Goal: Task Accomplishment & Management: Manage account settings

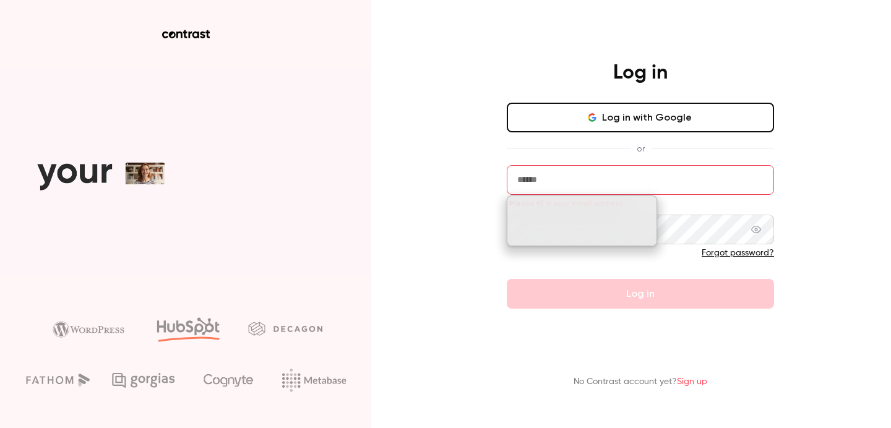
click at [563, 109] on button "Log in with Google" at bounding box center [640, 118] width 267 height 30
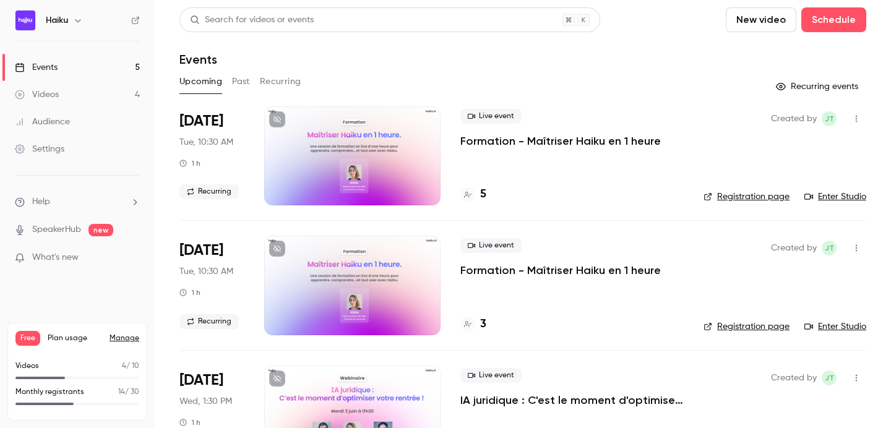
click at [58, 155] on div "Settings" at bounding box center [40, 149] width 50 height 12
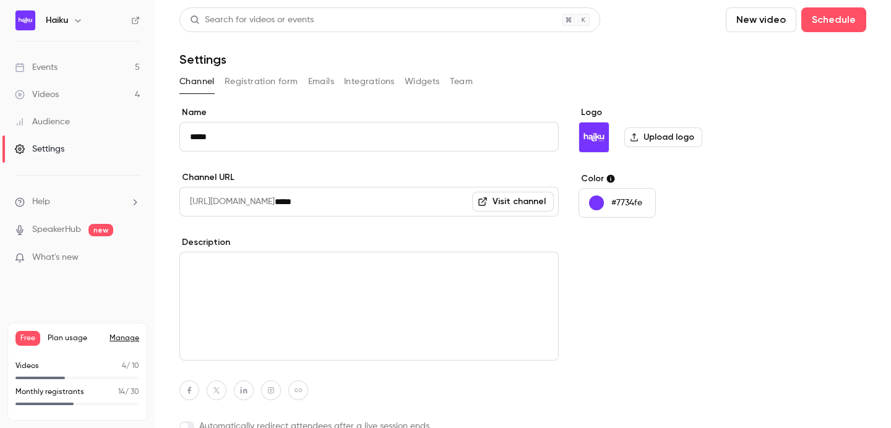
click at [353, 86] on button "Integrations" at bounding box center [369, 82] width 51 height 20
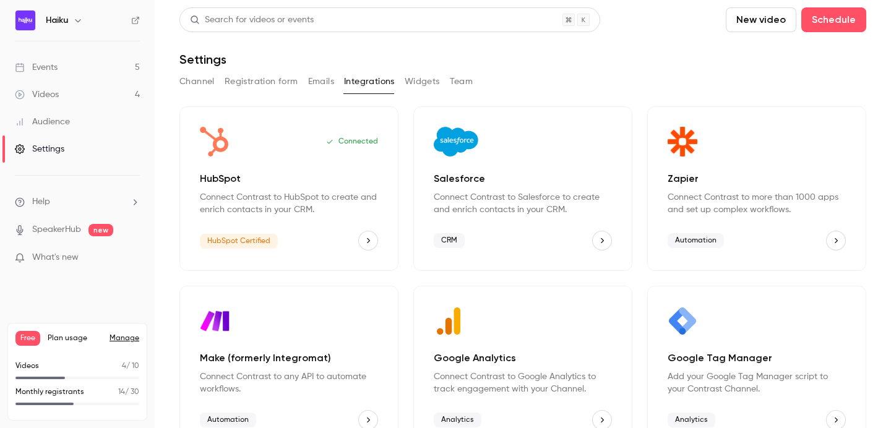
click at [835, 239] on icon "Zapier" at bounding box center [836, 240] width 9 height 9
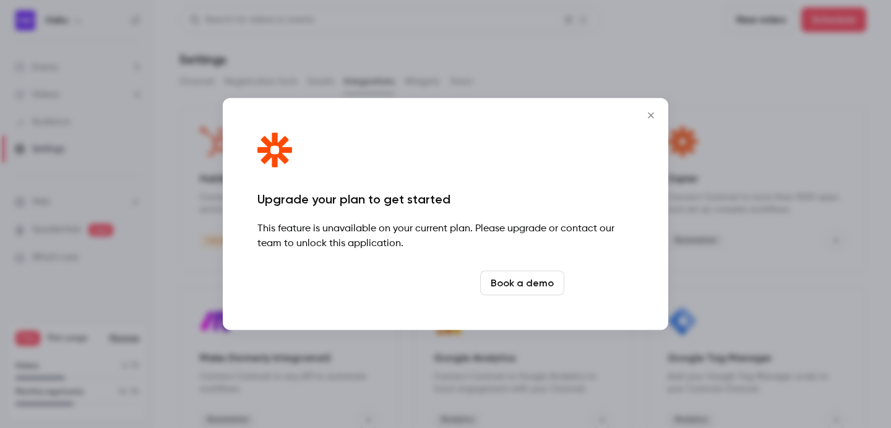
click at [588, 283] on link "Upgrade" at bounding box center [601, 283] width 64 height 25
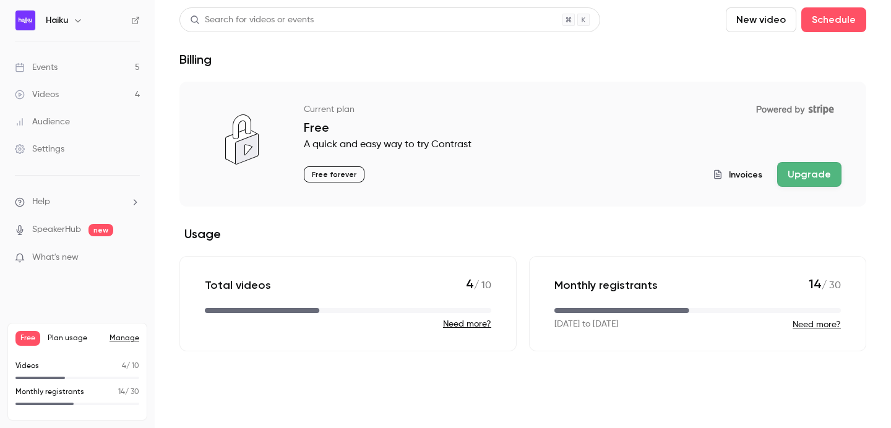
click at [796, 171] on button "Upgrade" at bounding box center [809, 174] width 64 height 25
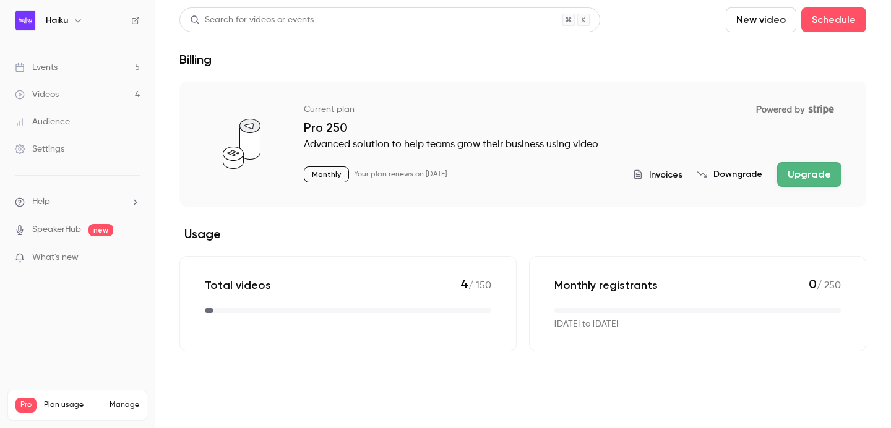
click at [48, 148] on div "Settings" at bounding box center [40, 149] width 50 height 12
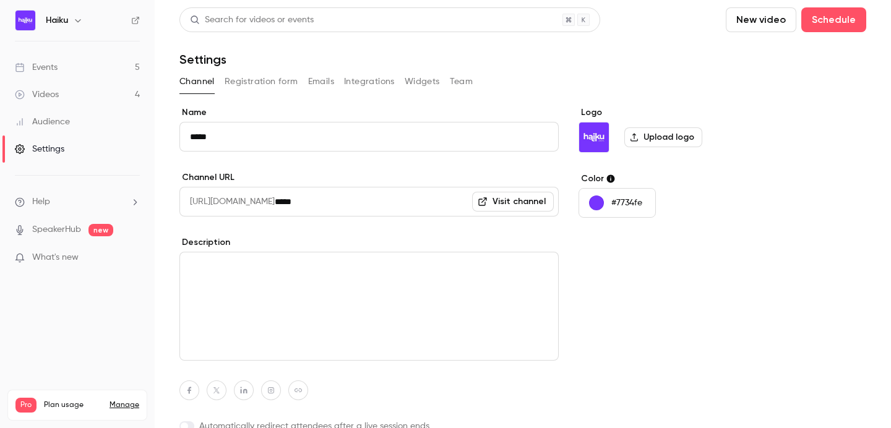
click at [372, 82] on button "Integrations" at bounding box center [369, 82] width 51 height 20
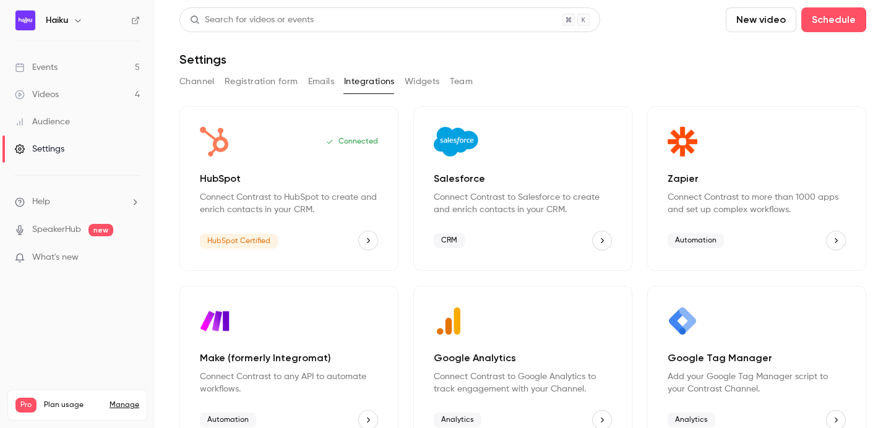
click at [830, 235] on button "Zapier" at bounding box center [836, 241] width 20 height 20
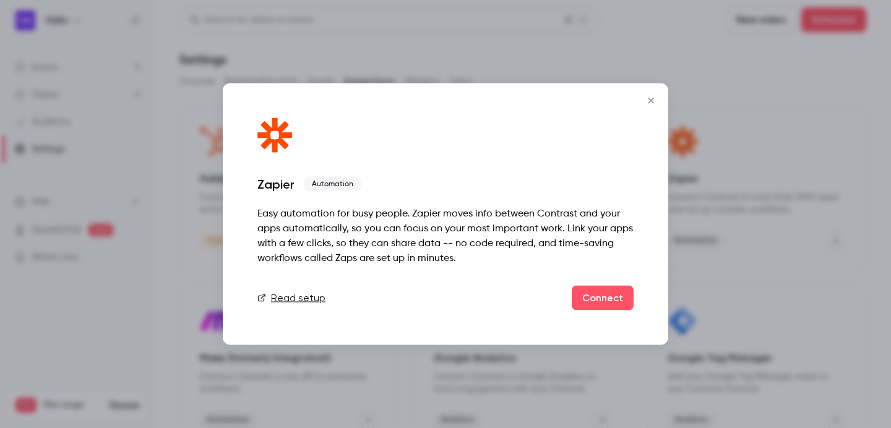
click at [645, 92] on button "Close" at bounding box center [651, 100] width 25 height 25
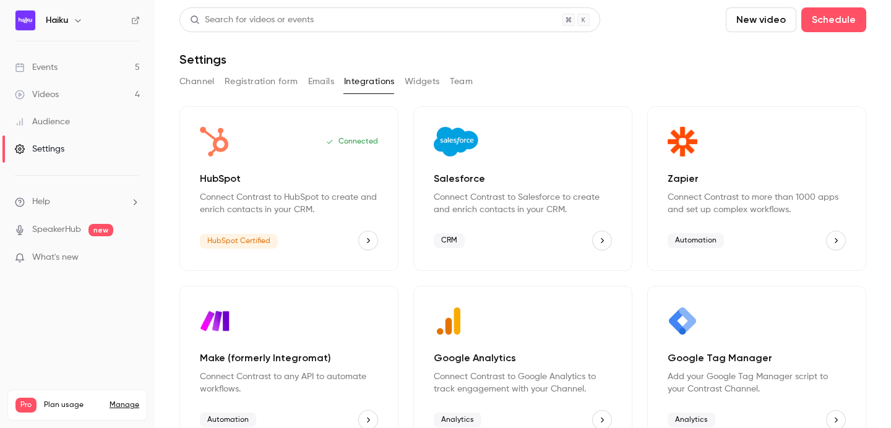
click at [76, 60] on link "Events 5" at bounding box center [77, 67] width 155 height 27
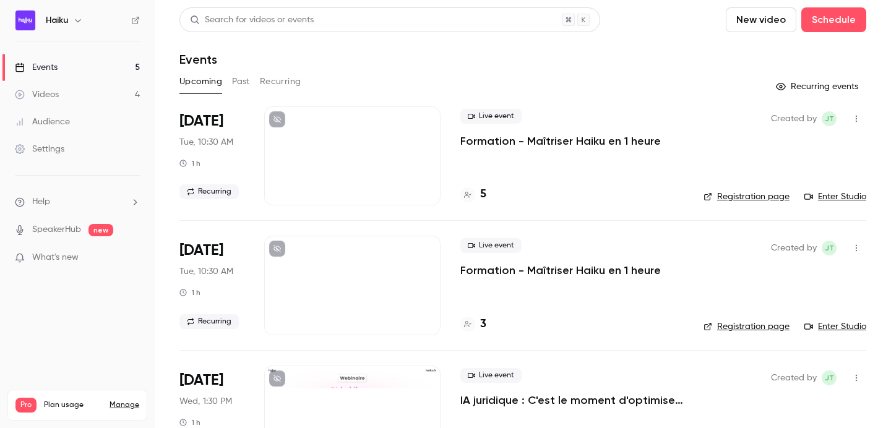
scroll to position [317, 0]
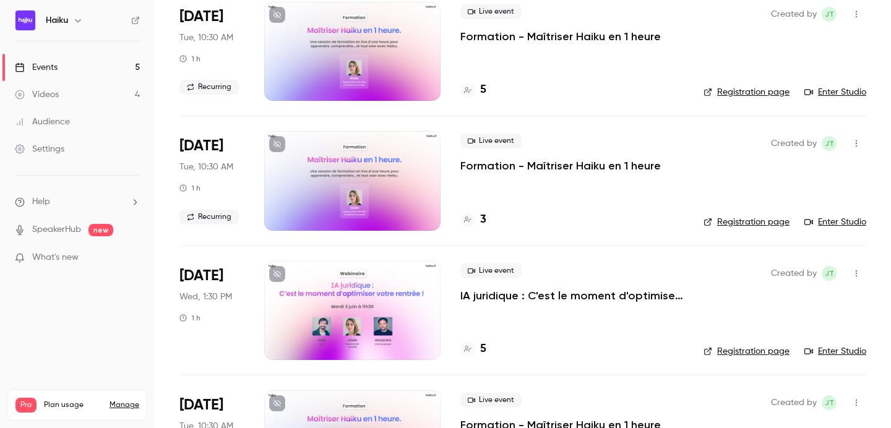
scroll to position [129, 0]
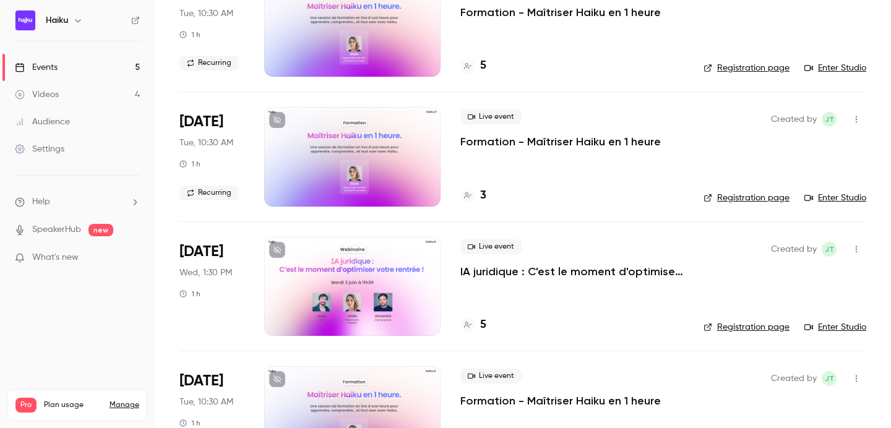
click at [317, 284] on div at bounding box center [352, 286] width 176 height 99
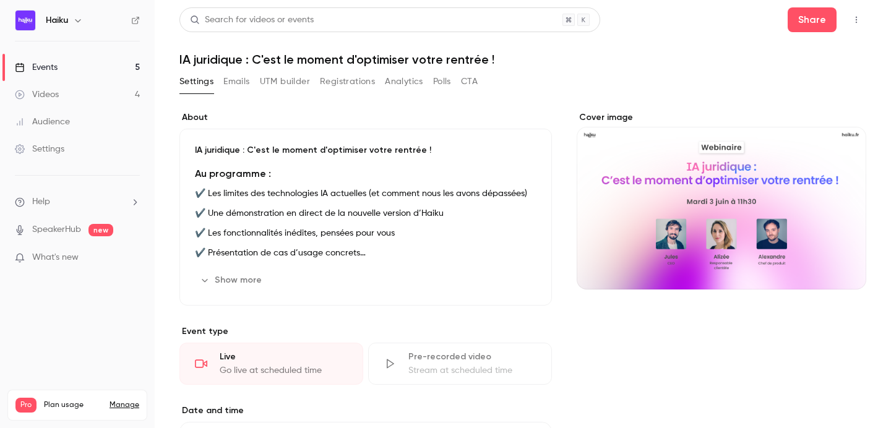
click at [788, 8] on div "Search for videos or events Share" at bounding box center [522, 19] width 687 height 25
click at [790, 12] on button "Share" at bounding box center [812, 19] width 49 height 25
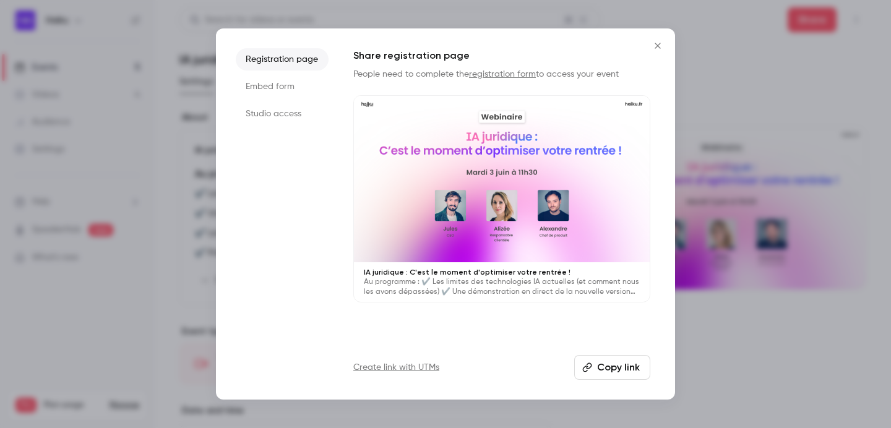
click at [272, 81] on li "Embed form" at bounding box center [282, 86] width 93 height 22
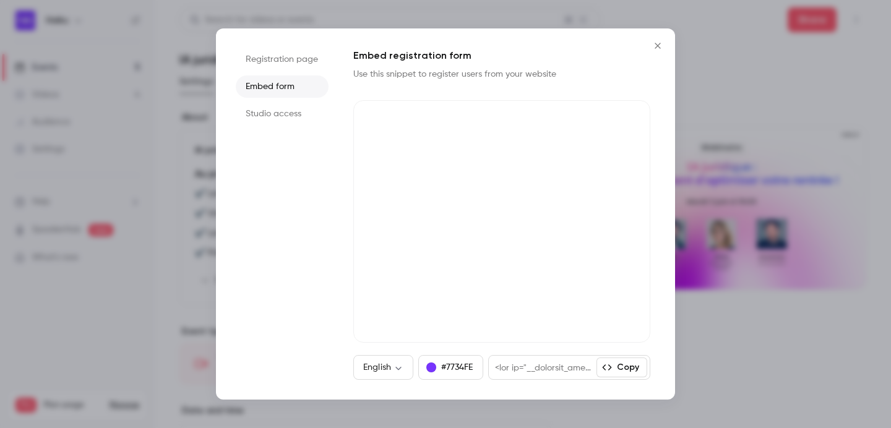
click at [656, 46] on icon "Close" at bounding box center [658, 46] width 6 height 6
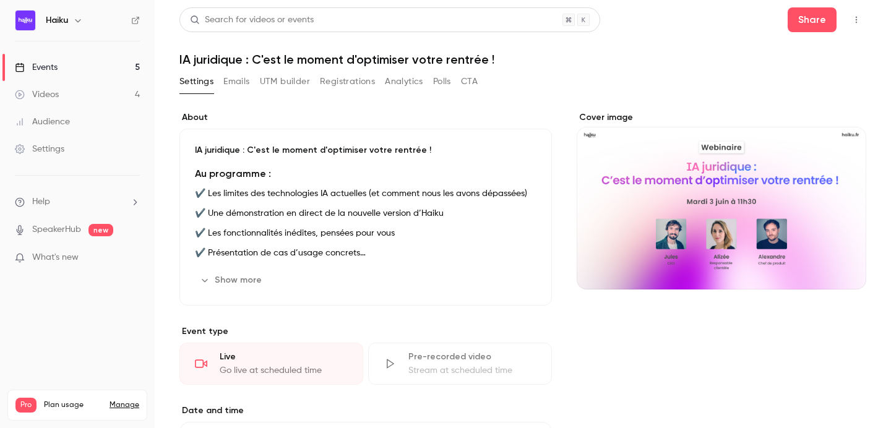
click at [341, 80] on button "Registrations" at bounding box center [347, 82] width 55 height 20
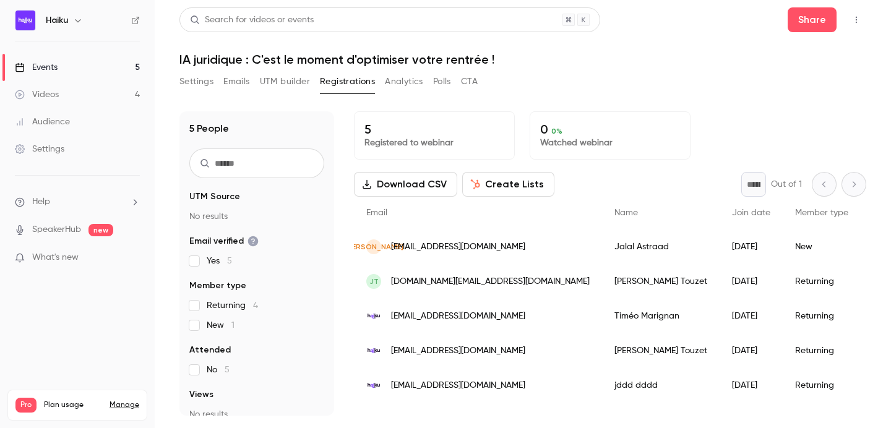
click at [44, 147] on div "Settings" at bounding box center [40, 149] width 50 height 12
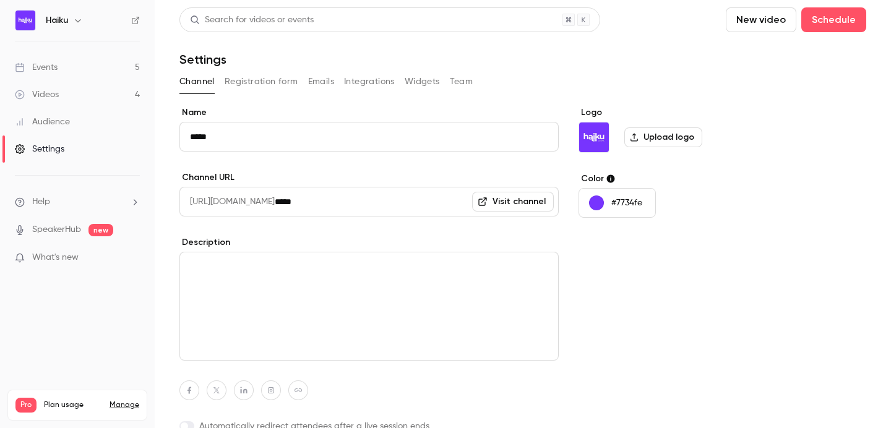
click at [348, 93] on div "Channel Registration form Emails Integrations Widgets Team" at bounding box center [522, 84] width 687 height 25
click at [355, 80] on button "Integrations" at bounding box center [369, 82] width 51 height 20
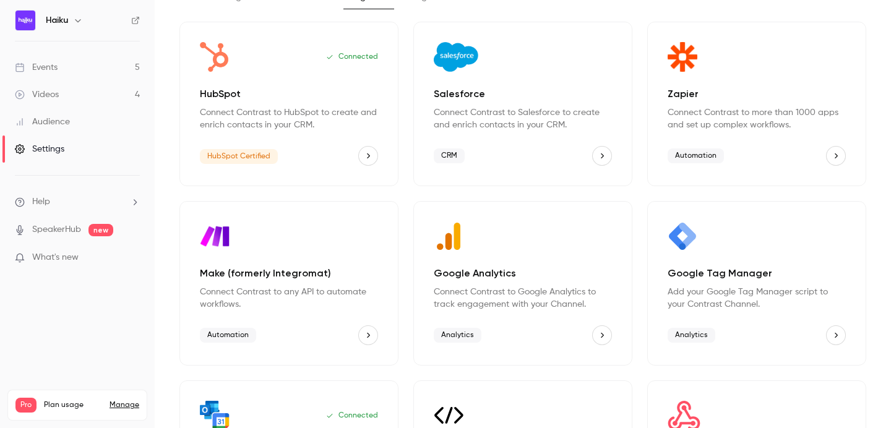
scroll to position [101, 0]
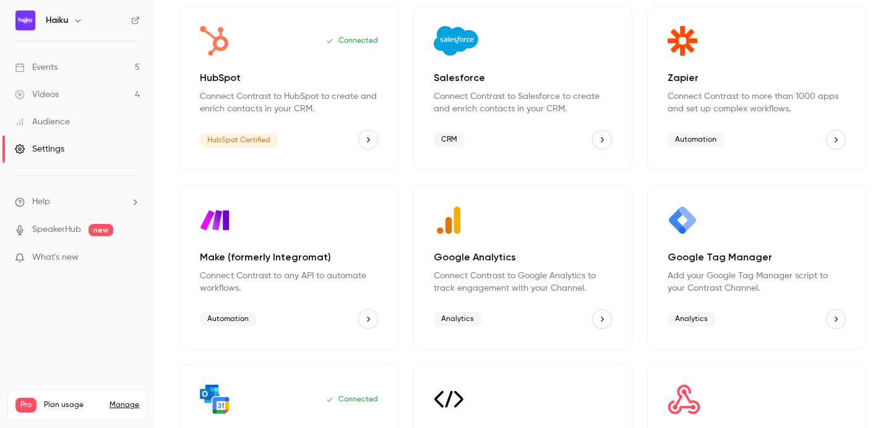
click at [47, 148] on div "Settings" at bounding box center [40, 149] width 50 height 12
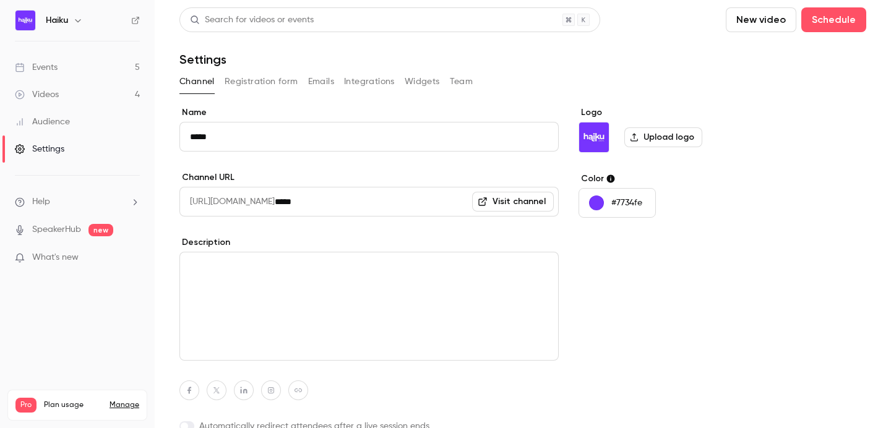
click at [460, 84] on button "Team" at bounding box center [462, 82] width 24 height 20
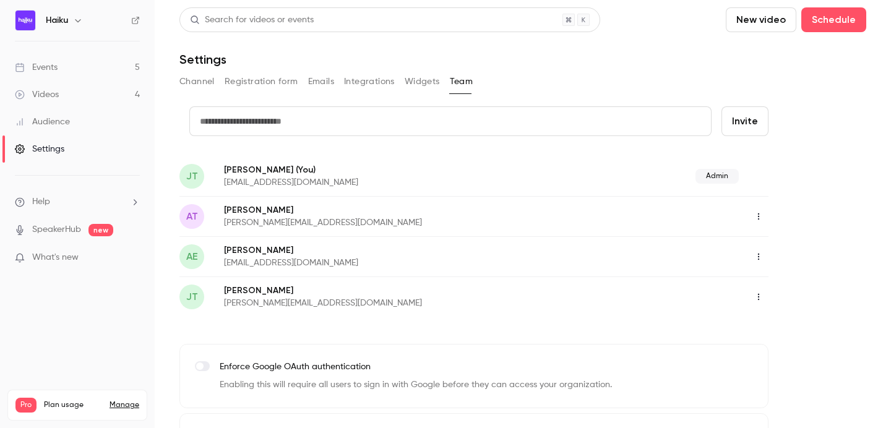
click at [735, 122] on button "Invite" at bounding box center [745, 121] width 47 height 30
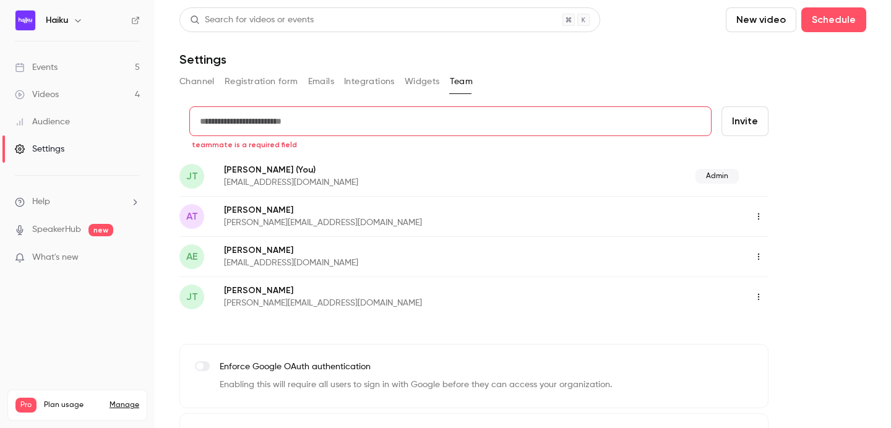
click at [553, 115] on input "text" at bounding box center [450, 121] width 522 height 30
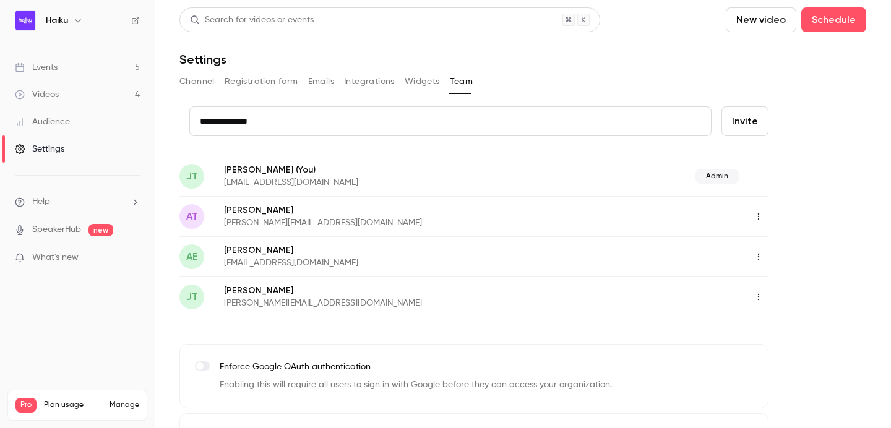
type input "**********"
click at [736, 118] on button "Invite" at bounding box center [745, 121] width 47 height 30
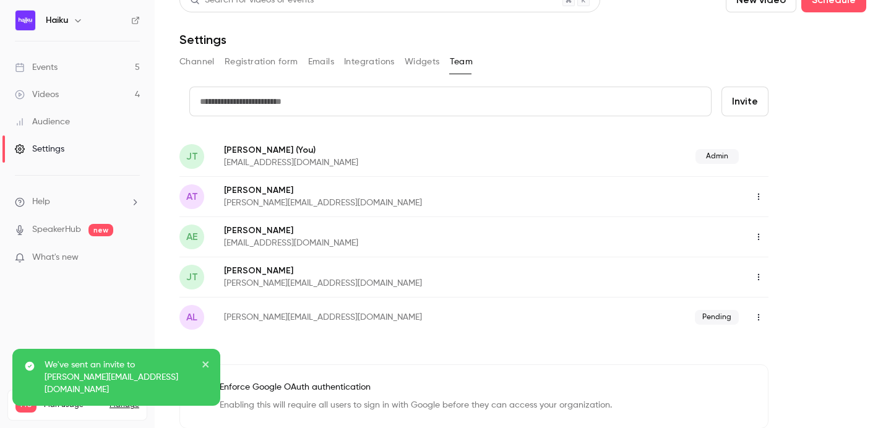
scroll to position [22, 0]
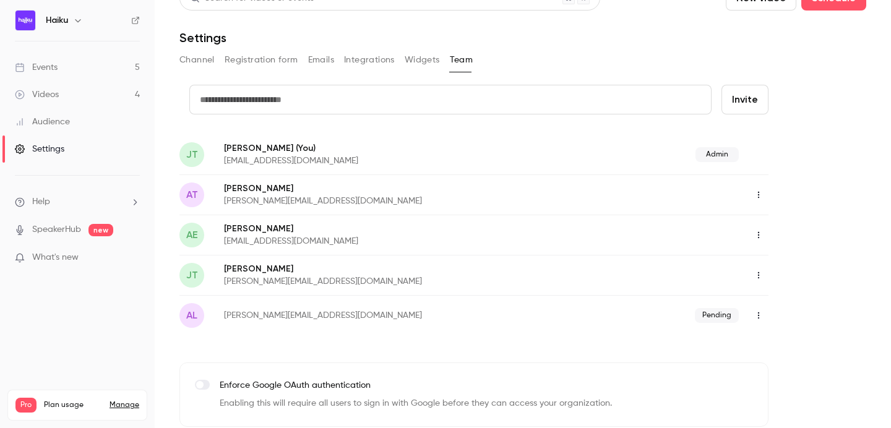
click at [362, 79] on div "Search for videos or events New video Schedule Settings Channel Registration fo…" at bounding box center [522, 241] width 687 height 511
click at [362, 55] on button "Integrations" at bounding box center [369, 60] width 51 height 20
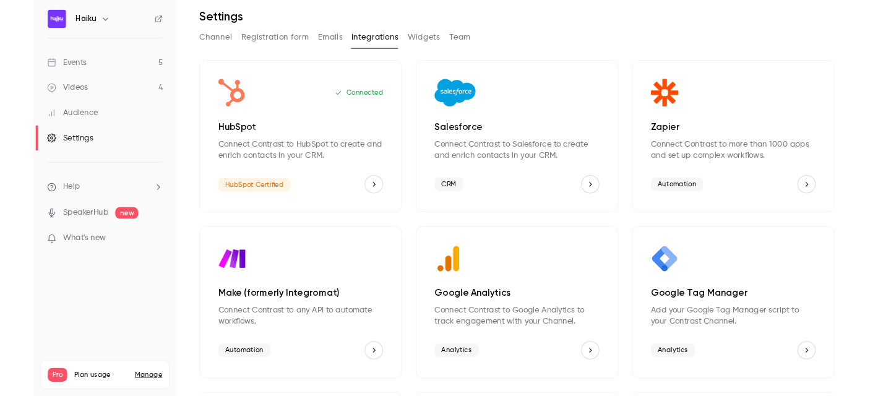
scroll to position [43, 0]
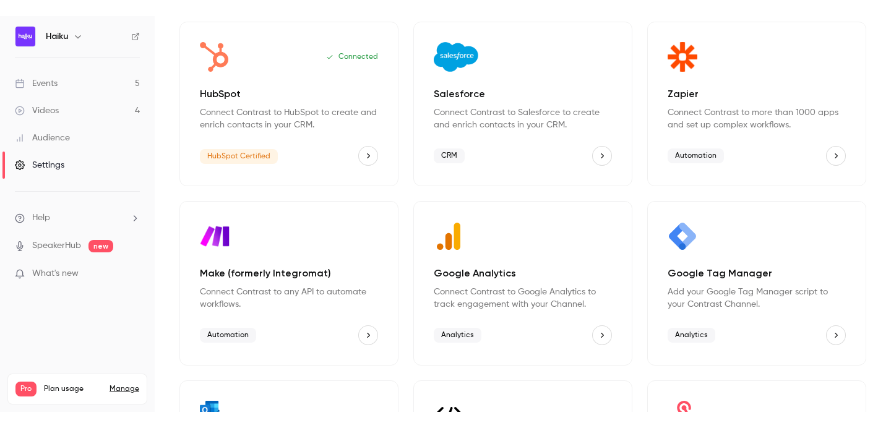
scroll to position [104, 0]
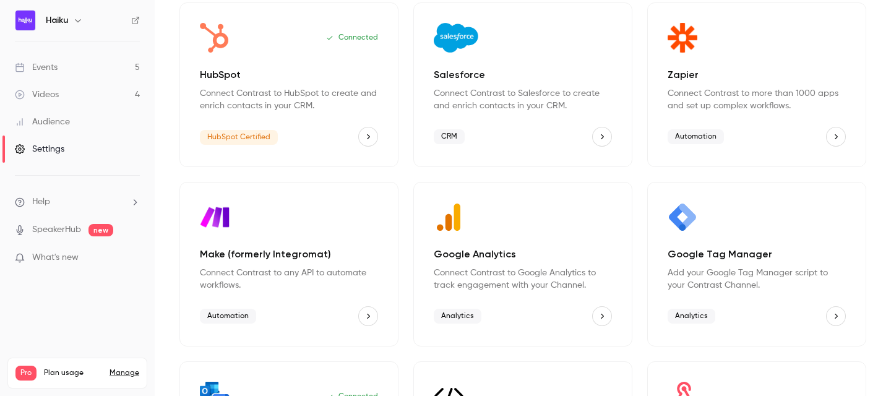
click at [368, 319] on icon "Make (formerly Integromat)" at bounding box center [368, 316] width 9 height 9
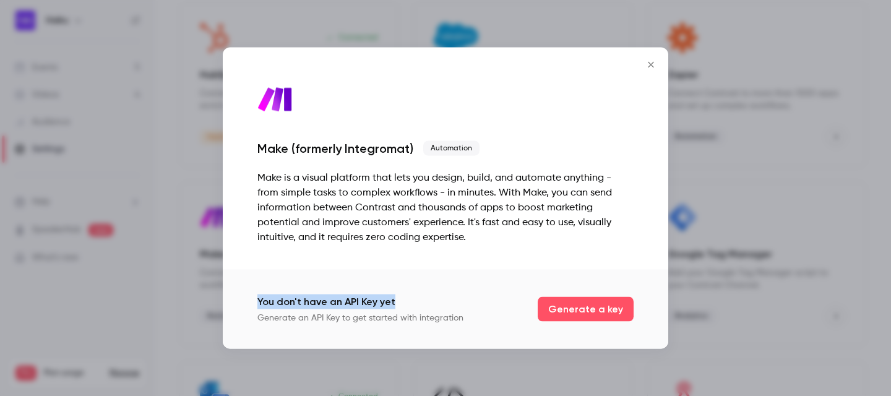
drag, startPoint x: 256, startPoint y: 304, endPoint x: 403, endPoint y: 304, distance: 147.3
click at [403, 304] on div "You don't have an API Key yet Generate an API Key to get started with integrati…" at bounding box center [446, 309] width 446 height 79
click at [431, 268] on div "Make (formerly Integromat) Automation Make is a visual platform that lets you d…" at bounding box center [446, 159] width 446 height 222
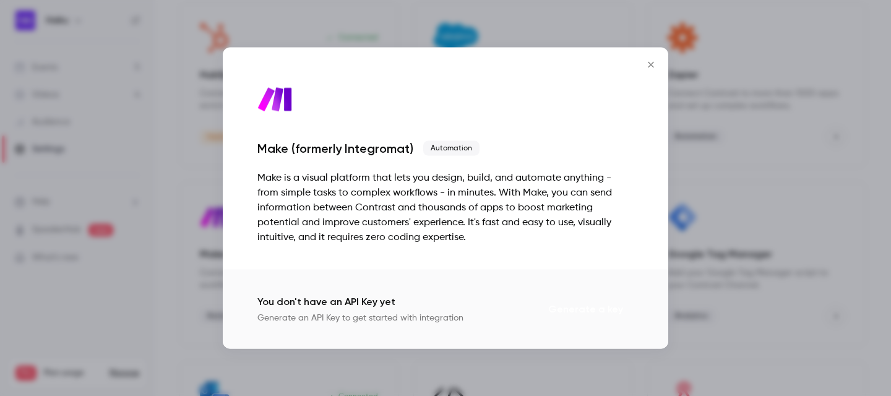
click at [561, 308] on button "Generate a key" at bounding box center [586, 309] width 96 height 25
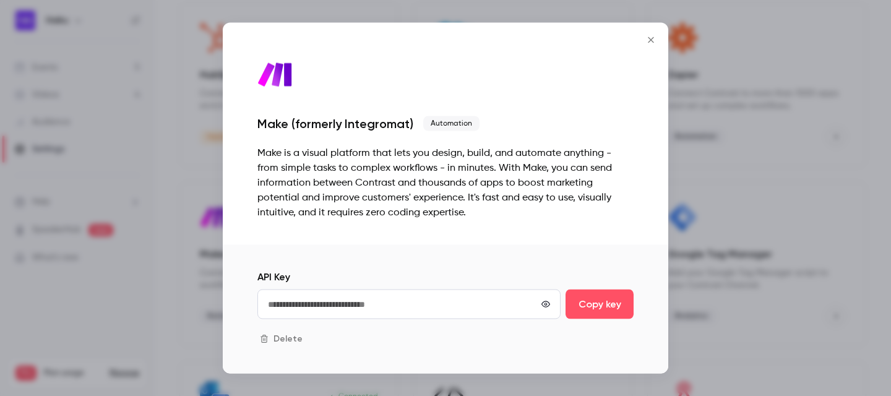
click at [543, 303] on icon "button" at bounding box center [545, 304] width 9 height 7
type input "**********"
click at [599, 308] on button "Copy key" at bounding box center [600, 305] width 68 height 30
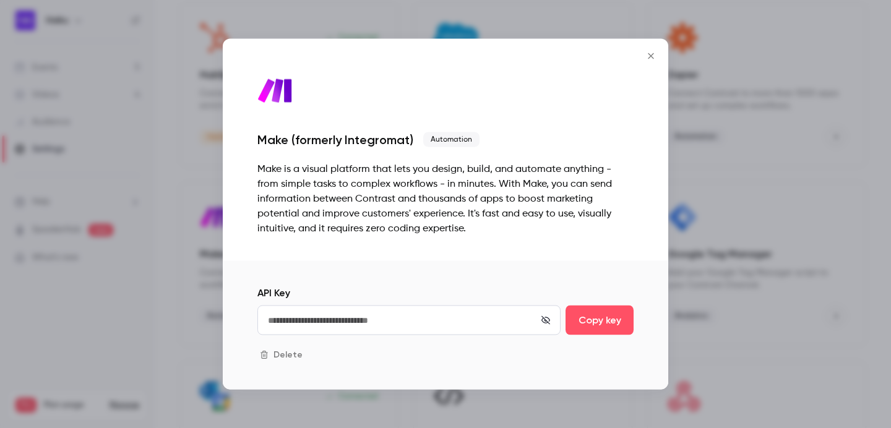
click at [650, 54] on icon "Close" at bounding box center [651, 56] width 15 height 10
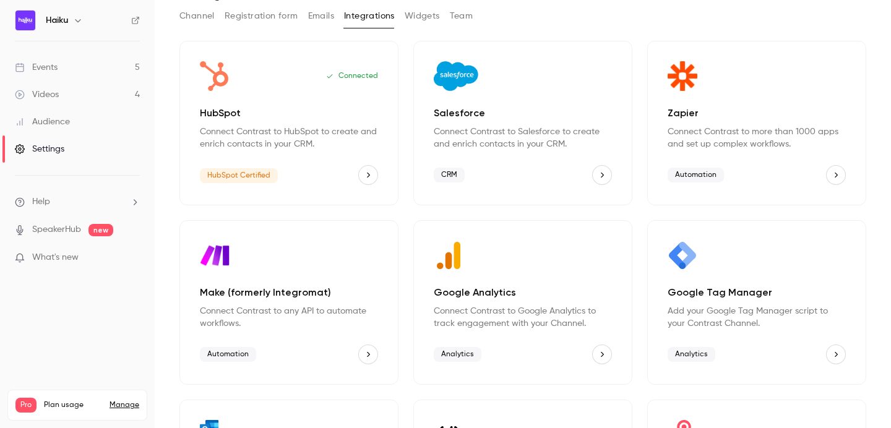
scroll to position [63, 0]
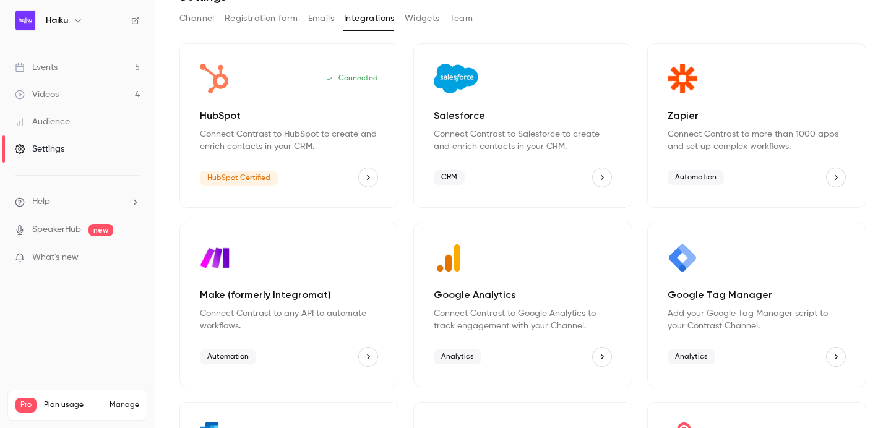
click at [369, 179] on icon "HubSpot" at bounding box center [368, 177] width 9 height 9
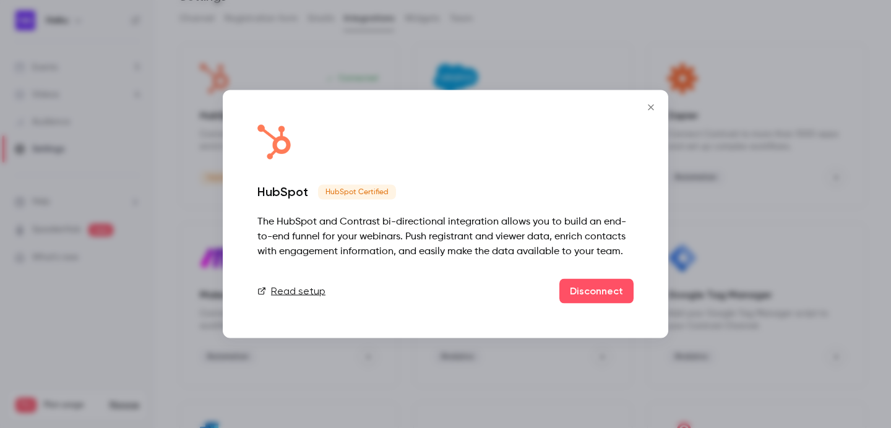
click at [649, 105] on icon "Close" at bounding box center [651, 108] width 6 height 6
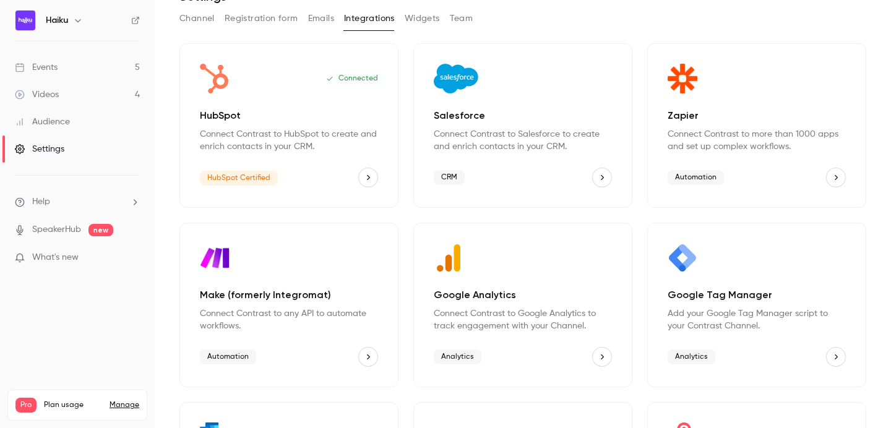
click at [327, 332] on div "Make (formerly Integromat) Connect Contrast to any API to automate workflows. A…" at bounding box center [288, 305] width 219 height 165
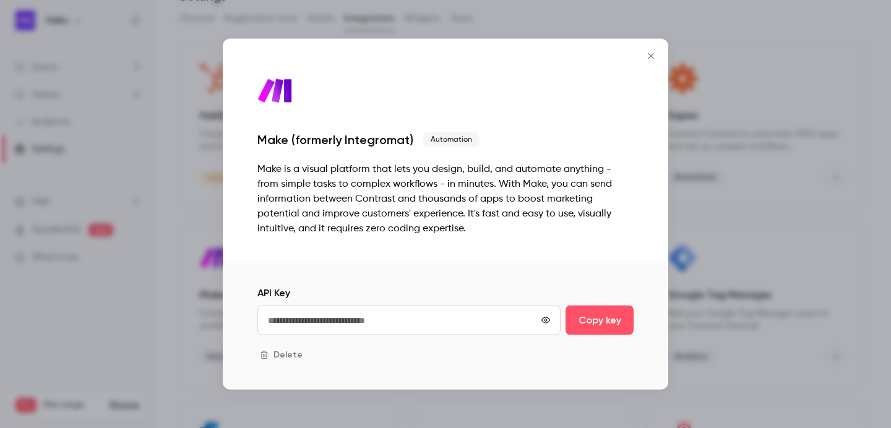
click at [545, 322] on icon "button" at bounding box center [545, 320] width 9 height 7
type input "**********"
click at [652, 56] on icon "Close" at bounding box center [651, 56] width 6 height 6
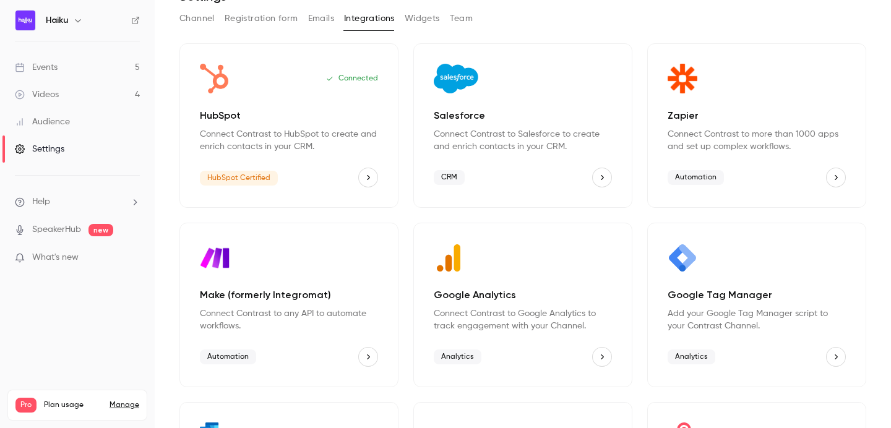
click at [45, 203] on span "Help" at bounding box center [41, 202] width 18 height 13
click at [171, 194] on link "Talk to us" at bounding box center [228, 188] width 136 height 33
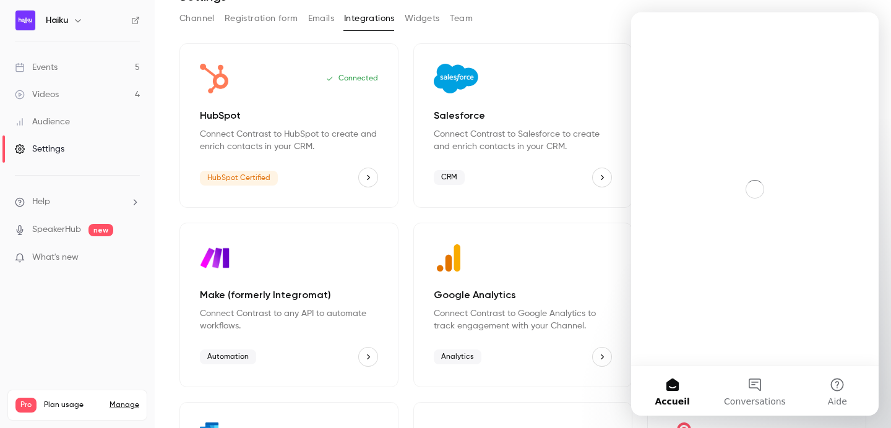
scroll to position [0, 0]
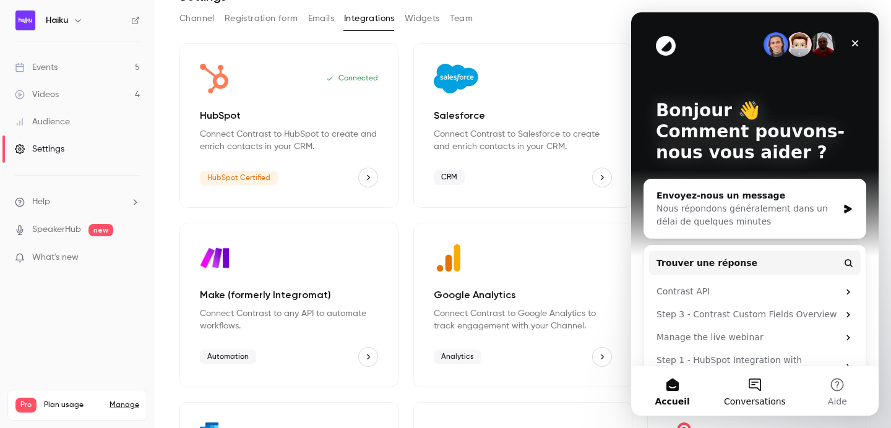
click at [760, 399] on span "Conversations" at bounding box center [755, 401] width 62 height 9
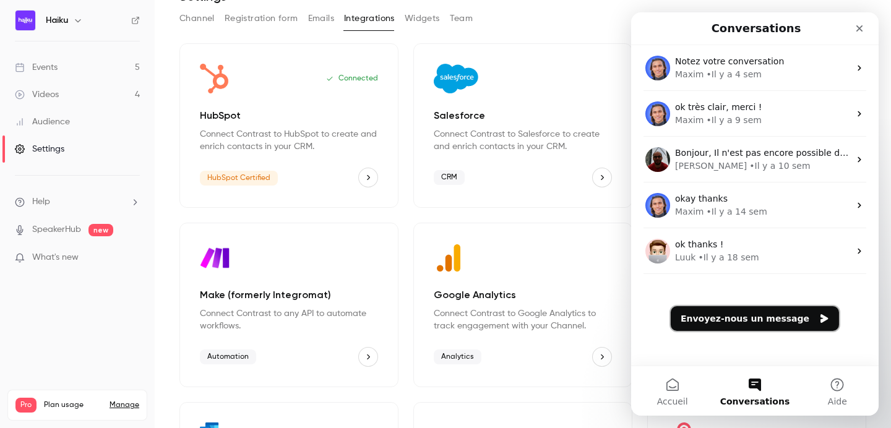
click at [772, 317] on button "Envoyez-nous un message" at bounding box center [755, 318] width 168 height 25
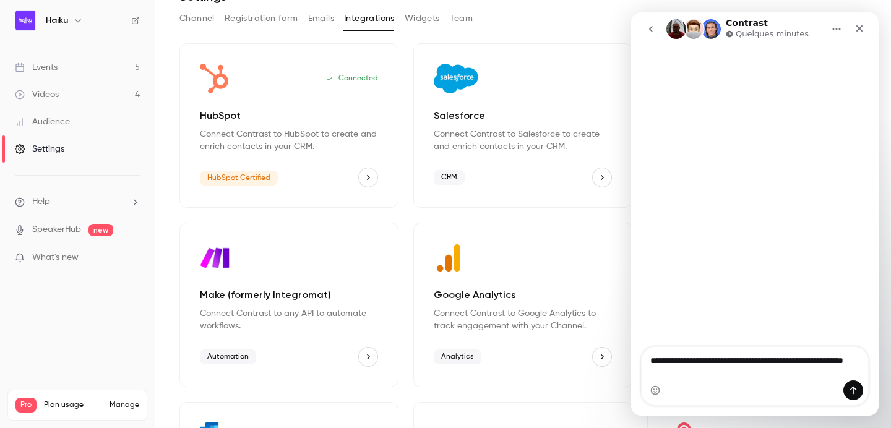
type textarea "**********"
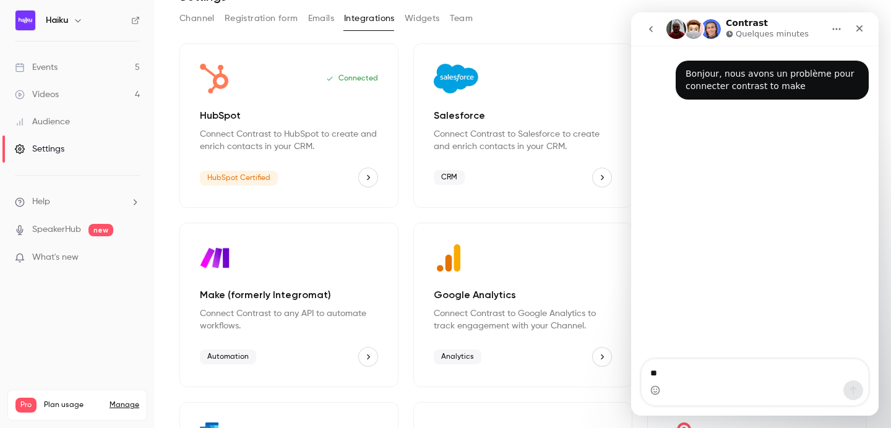
type textarea "***"
type textarea "**********"
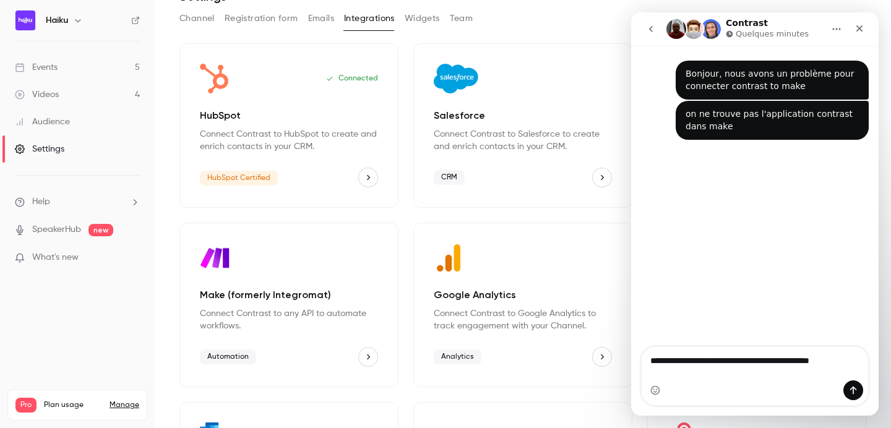
type textarea "**********"
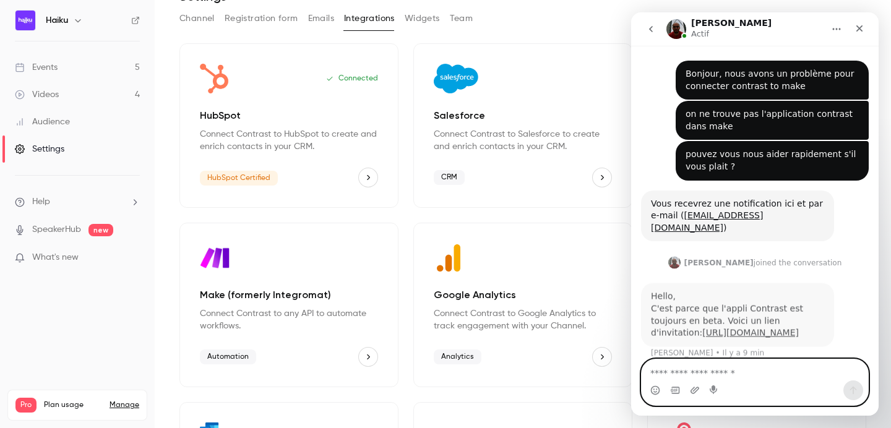
scroll to position [22, 0]
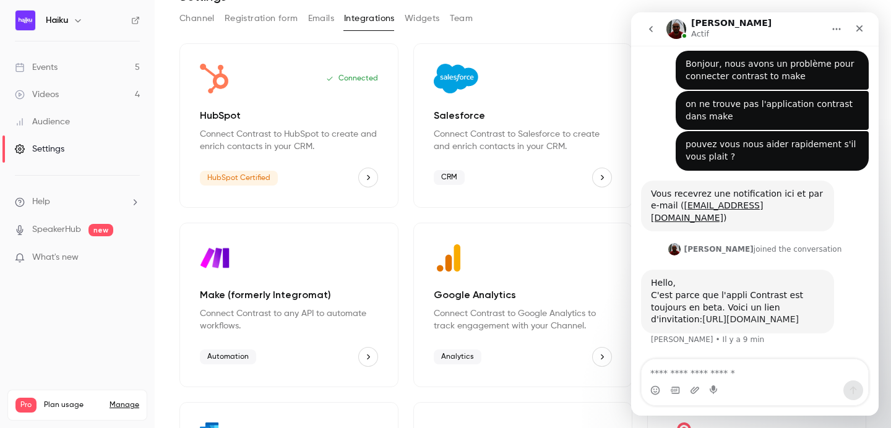
copy link "[URL][DOMAIN_NAME]"
click at [730, 382] on div "Intercom Messenger" at bounding box center [755, 391] width 226 height 20
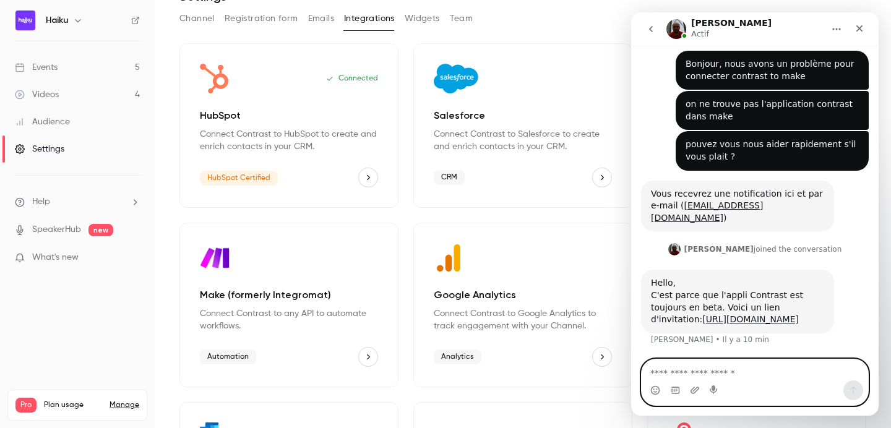
click at [712, 370] on textarea "Envoyer un message..." at bounding box center [755, 370] width 226 height 21
type textarea "**********"
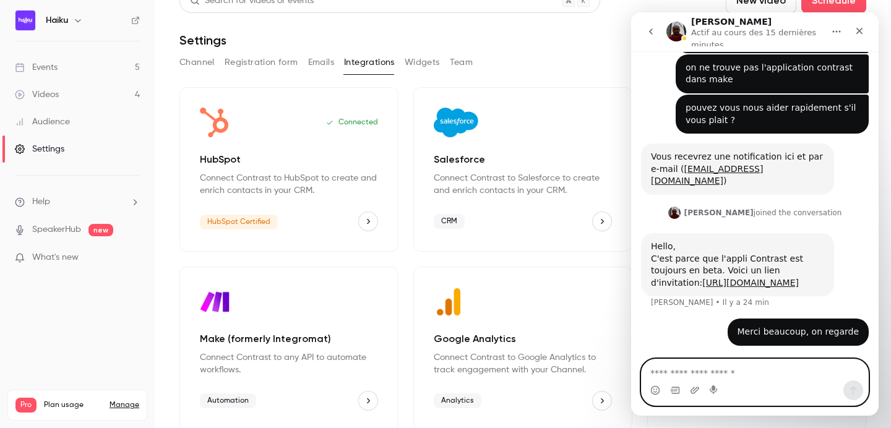
scroll to position [0, 0]
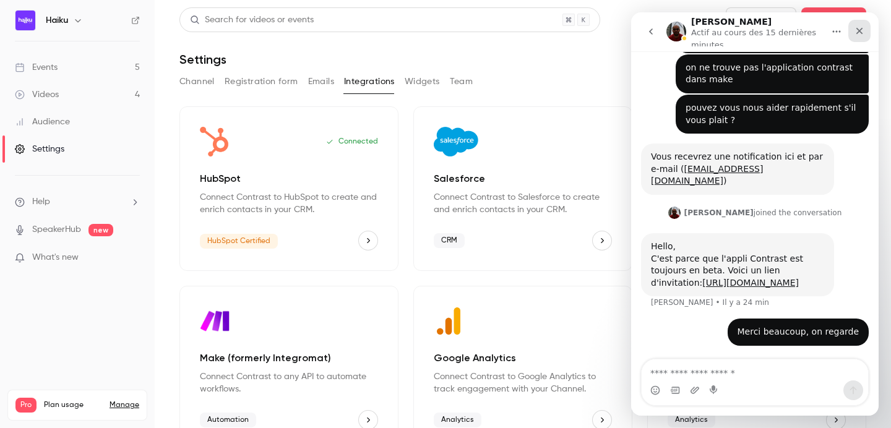
click at [861, 38] on div "Fermer" at bounding box center [859, 31] width 22 height 22
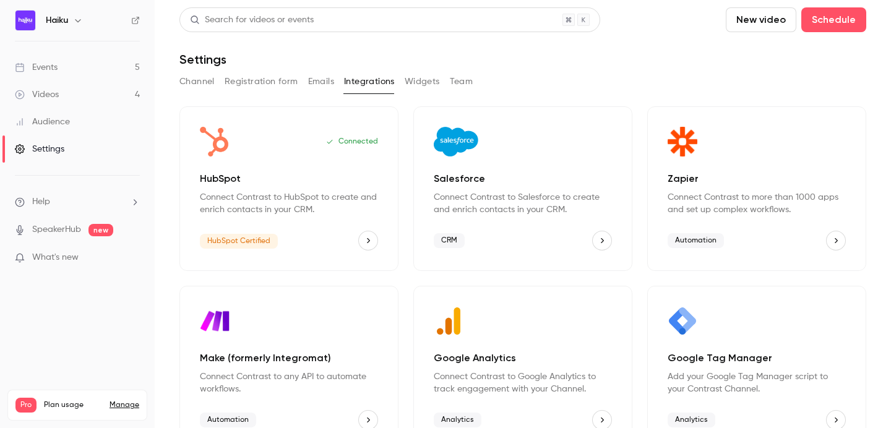
scroll to position [64, 0]
click at [58, 59] on link "Events 5" at bounding box center [77, 67] width 155 height 27
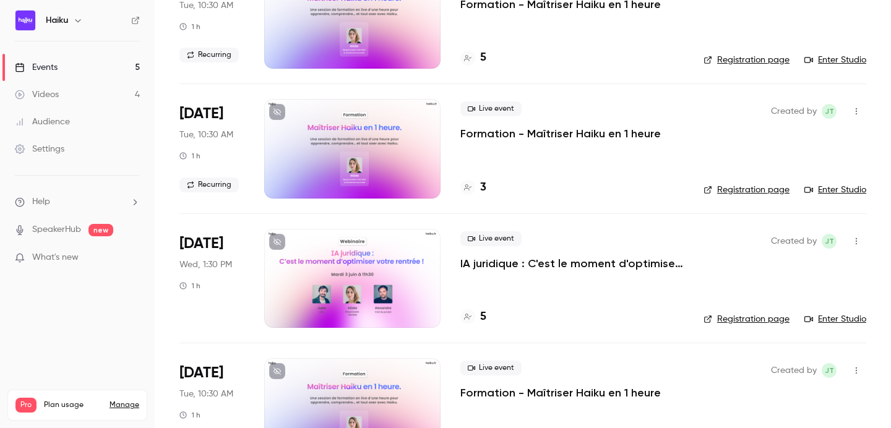
scroll to position [241, 0]
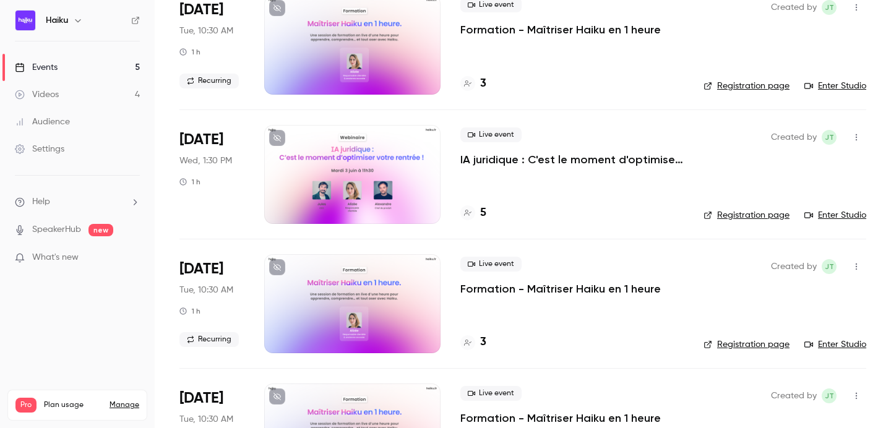
click at [337, 184] on div at bounding box center [352, 174] width 176 height 99
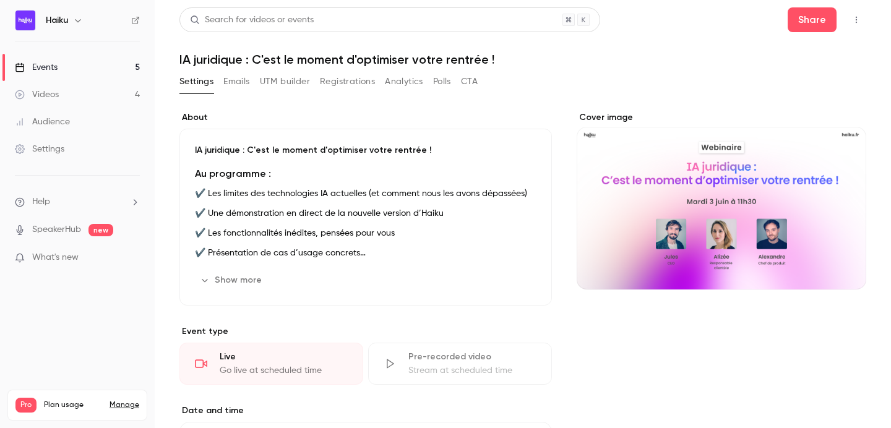
click at [345, 84] on button "Registrations" at bounding box center [347, 82] width 55 height 20
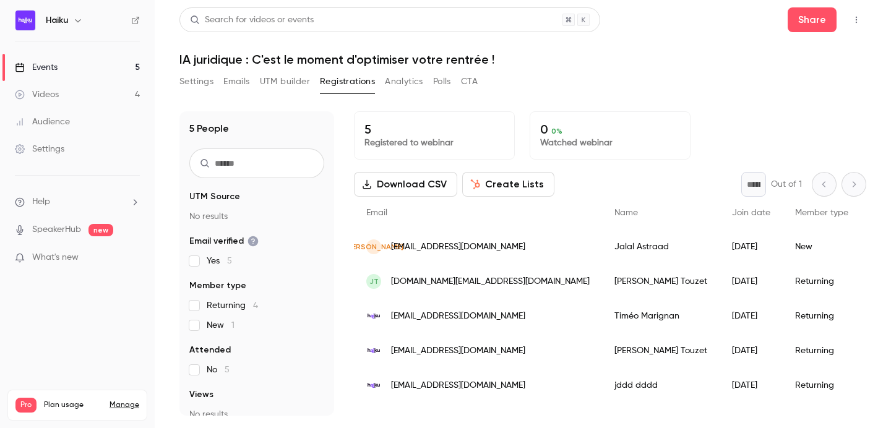
click at [187, 82] on button "Settings" at bounding box center [196, 82] width 34 height 20
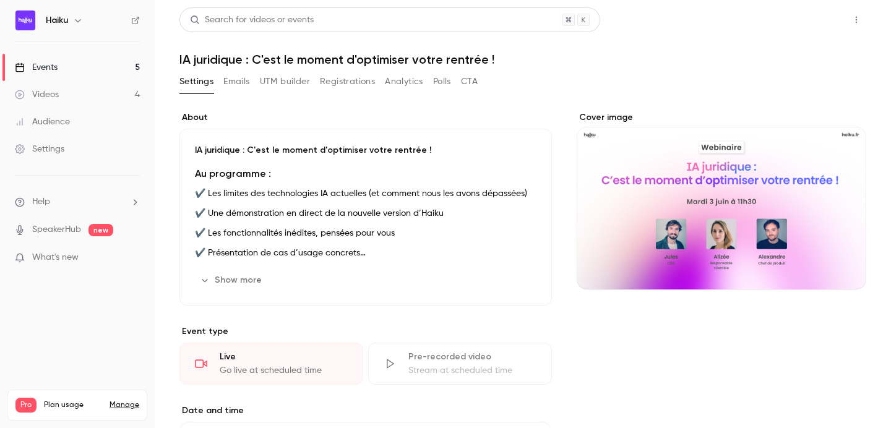
click at [824, 20] on button "Share" at bounding box center [812, 19] width 49 height 25
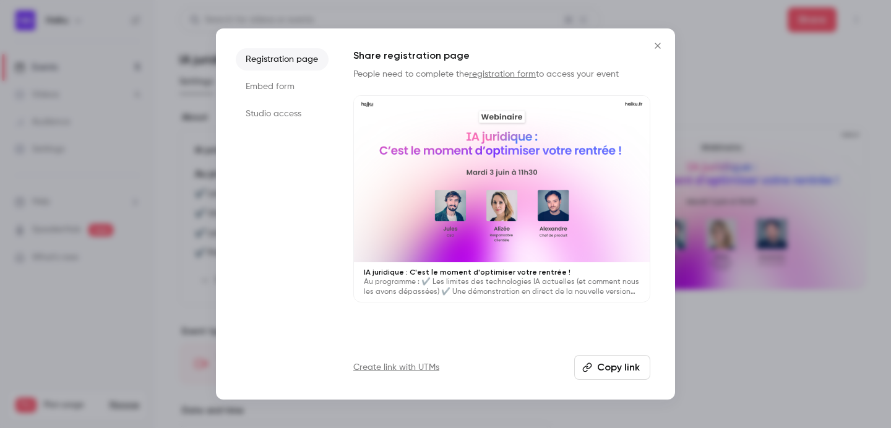
click at [600, 375] on button "Copy link" at bounding box center [612, 367] width 76 height 25
click at [258, 85] on li "Embed form" at bounding box center [282, 86] width 93 height 22
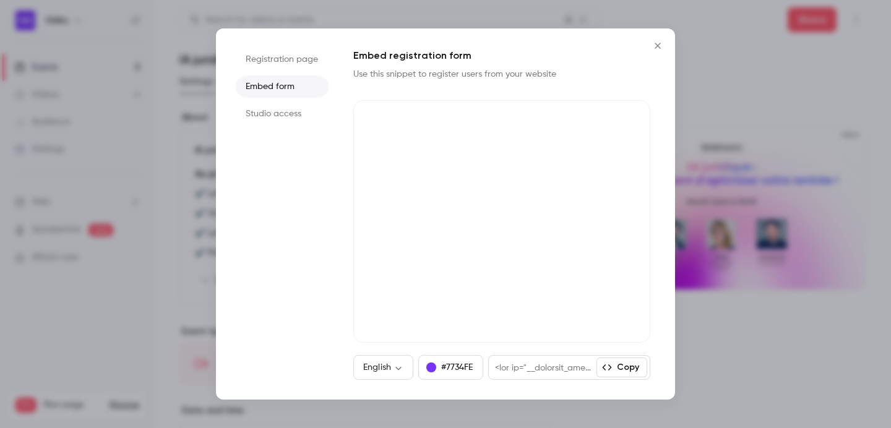
click at [660, 51] on button "Close" at bounding box center [657, 45] width 25 height 25
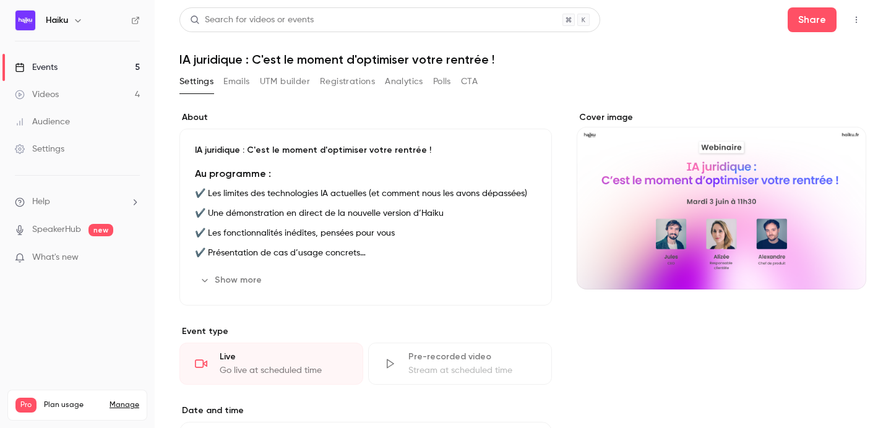
click at [72, 201] on li "Help" at bounding box center [77, 202] width 125 height 13
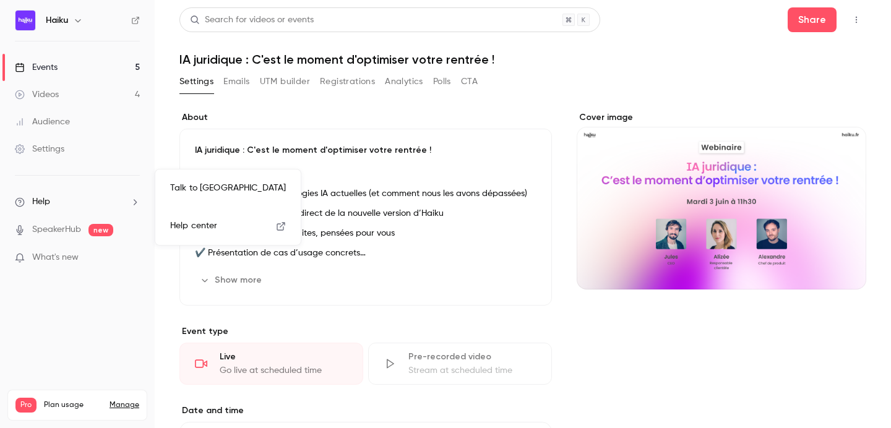
click at [193, 186] on link "Talk to us" at bounding box center [228, 188] width 136 height 33
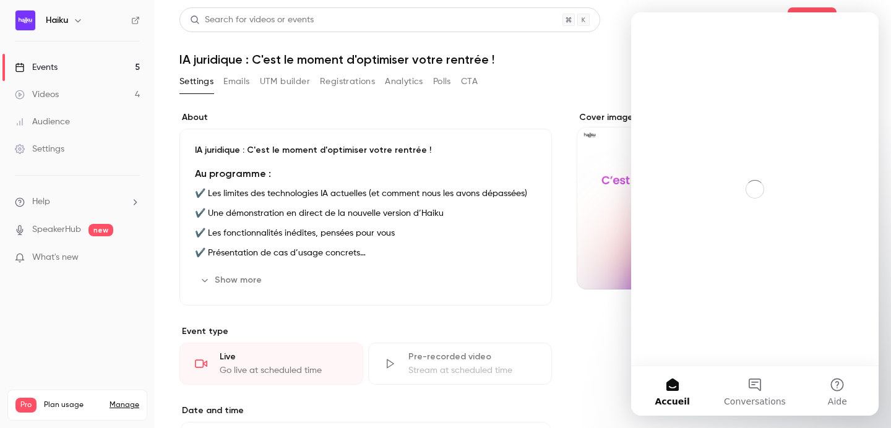
click at [720, 330] on div "Intercom Messenger" at bounding box center [755, 188] width 248 height 353
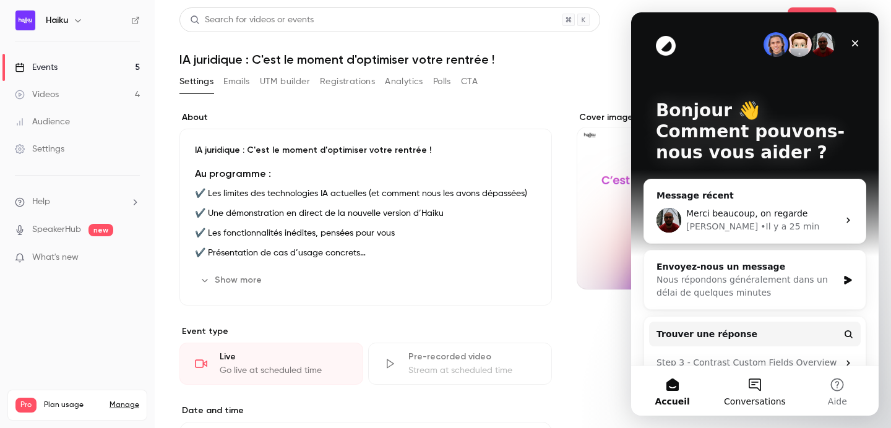
drag, startPoint x: 1434, startPoint y: 434, endPoint x: 791, endPoint y: 391, distance: 643.8
click at [791, 391] on button "Conversations" at bounding box center [755, 391] width 82 height 50
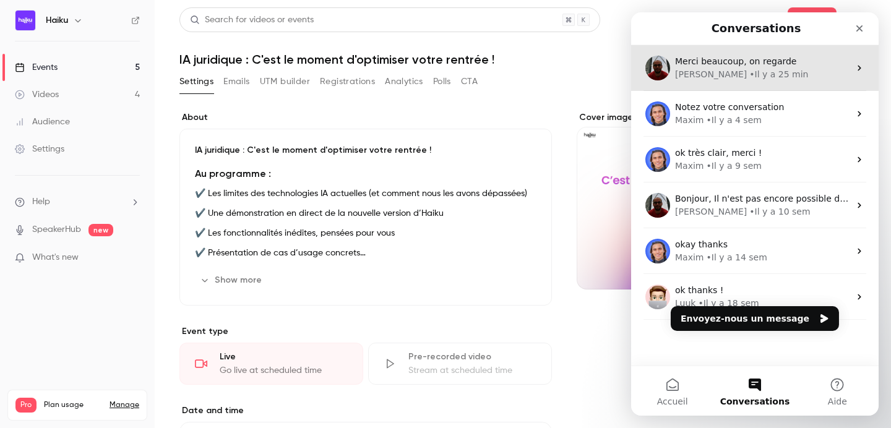
click at [749, 75] on div "• Il y a 25 min" at bounding box center [778, 74] width 59 height 13
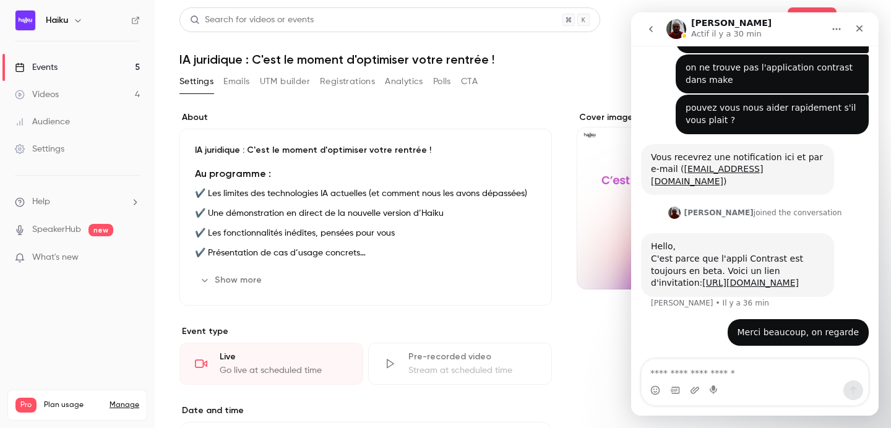
scroll to position [59, 0]
type textarea "*"
type textarea "**********"
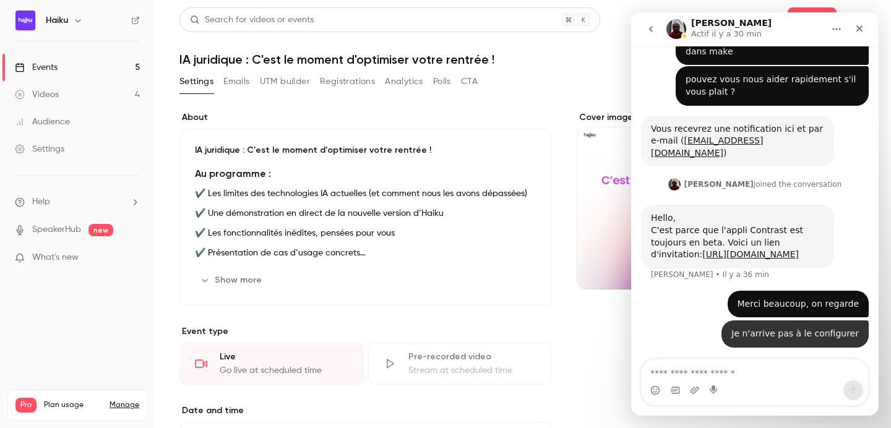
scroll to position [87, 0]
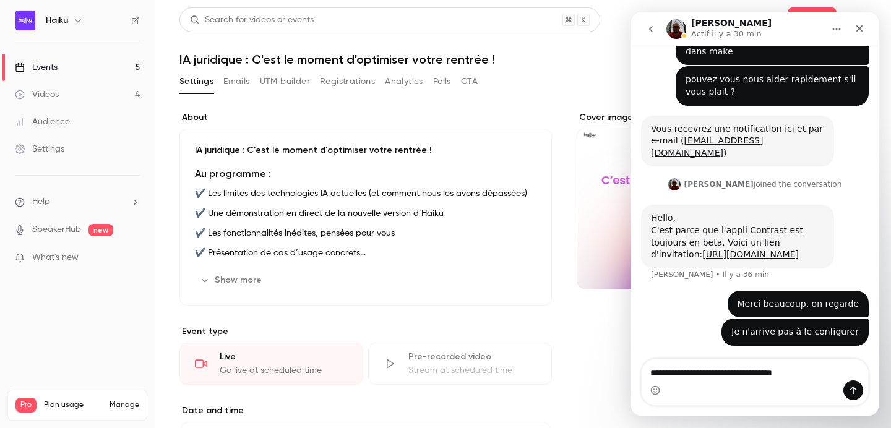
type textarea "**********"
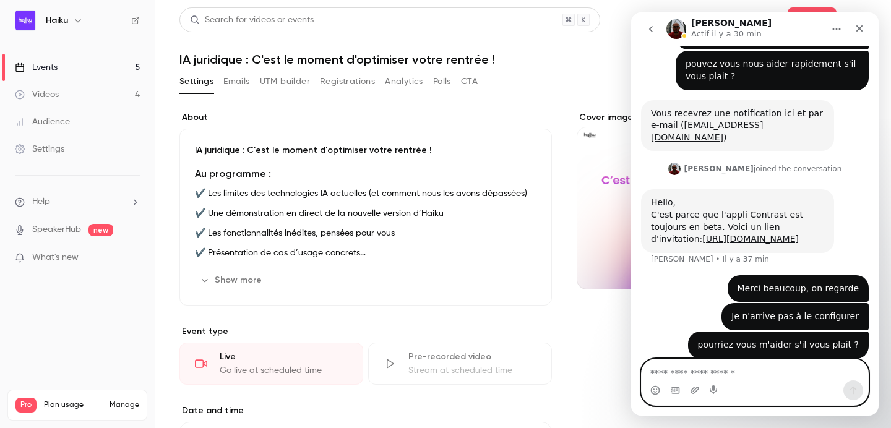
scroll to position [115, 0]
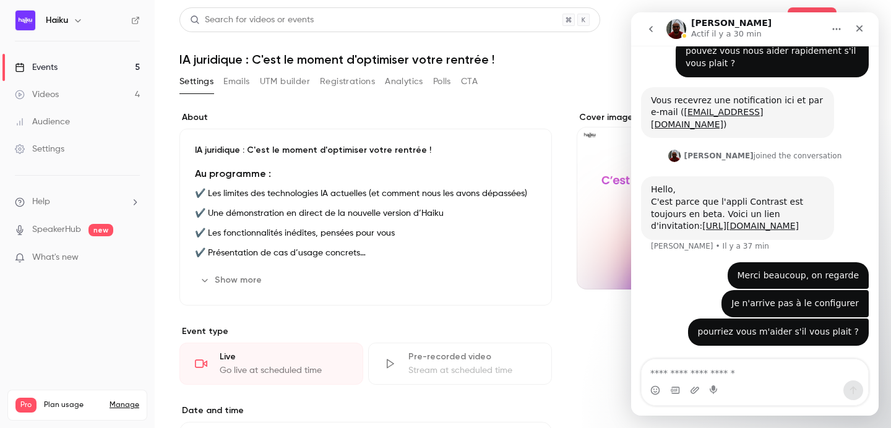
click at [681, 29] on img "Intercom Messenger" at bounding box center [676, 29] width 20 height 20
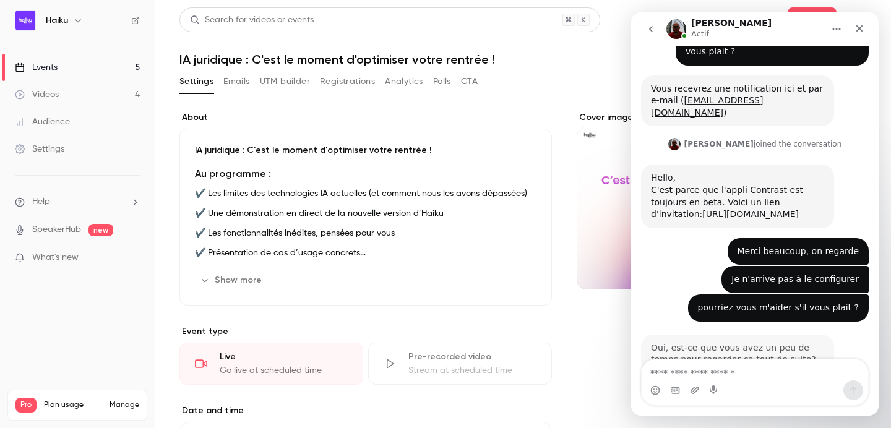
scroll to position [164, 0]
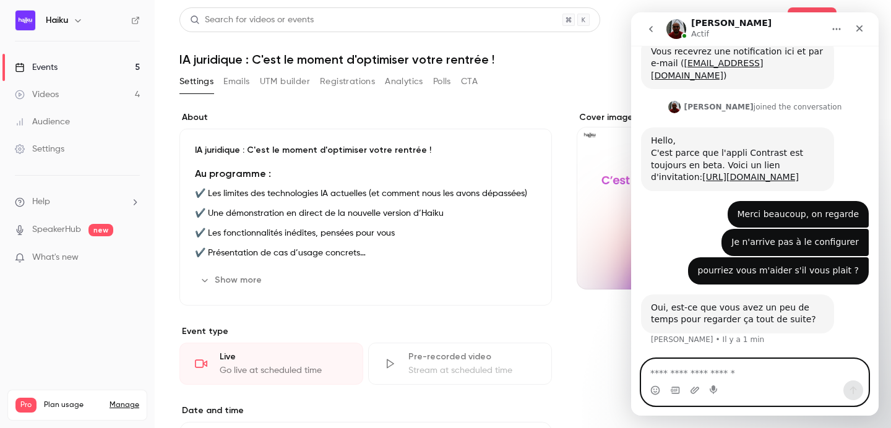
click at [712, 376] on textarea "Envoyer un message..." at bounding box center [755, 370] width 226 height 21
paste textarea "**********"
type textarea "**********"
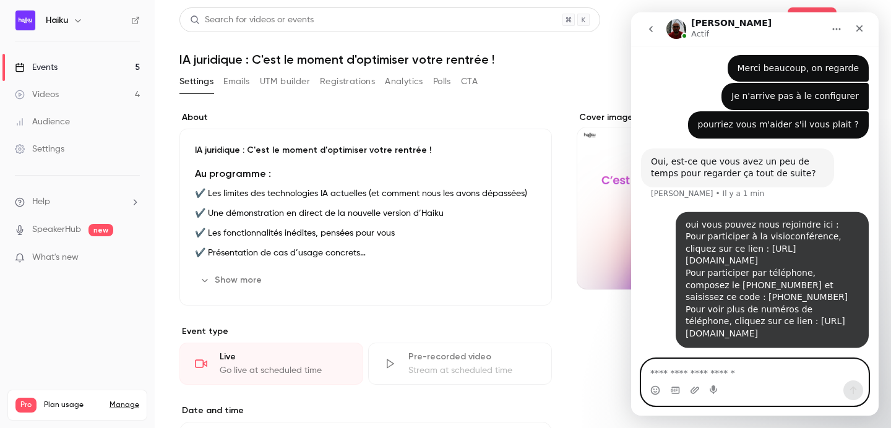
scroll to position [310, 0]
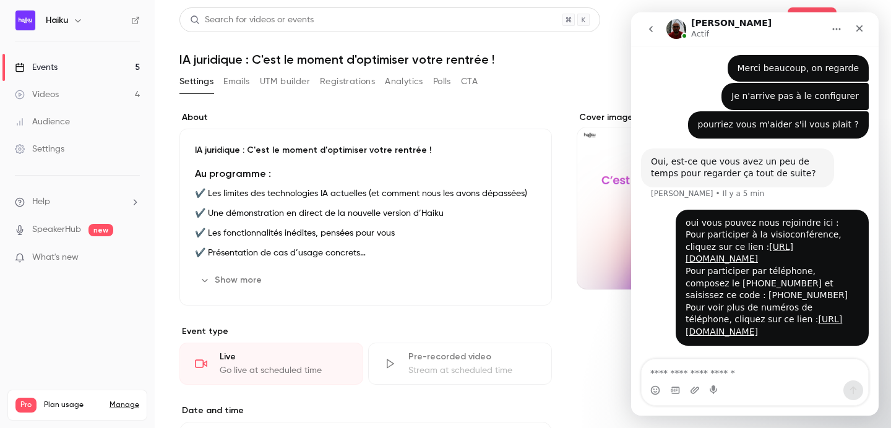
scroll to position [310, 0]
click at [860, 25] on icon "Fermer" at bounding box center [860, 29] width 10 height 10
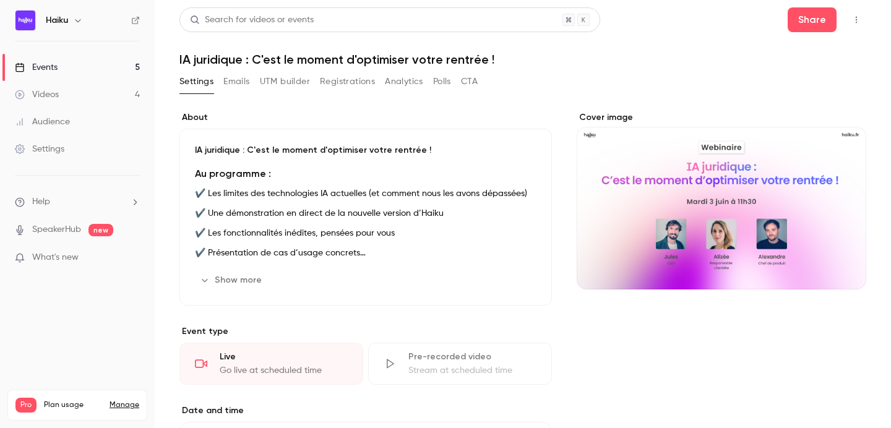
click at [350, 76] on button "Registrations" at bounding box center [347, 82] width 55 height 20
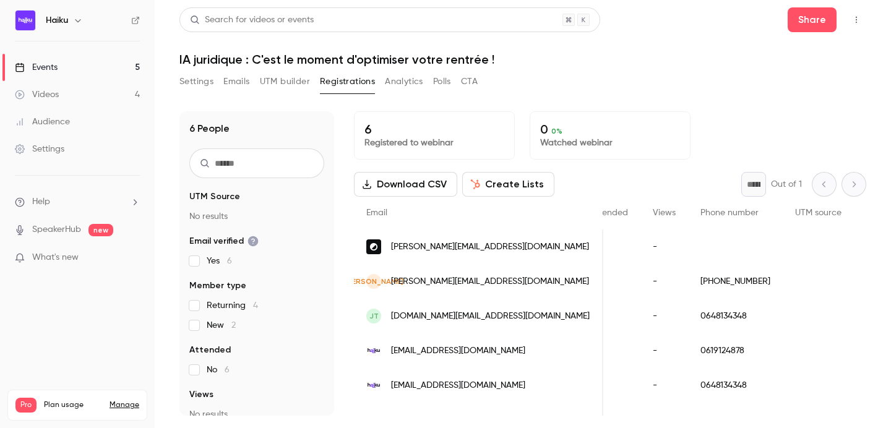
scroll to position [0, 312]
drag, startPoint x: 566, startPoint y: 210, endPoint x: 558, endPoint y: 212, distance: 8.9
click at [676, 212] on div "Phone number" at bounding box center [723, 213] width 95 height 33
drag, startPoint x: 567, startPoint y: 210, endPoint x: 548, endPoint y: 215, distance: 20.0
click at [548, 215] on div "Email Name Join date Member type Attended Views Phone number UTM source UTM med…" at bounding box center [633, 213] width 1183 height 33
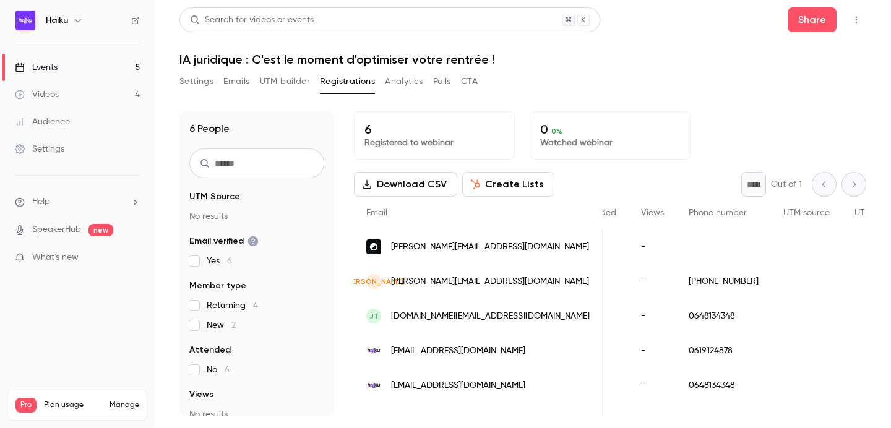
drag, startPoint x: 565, startPoint y: 212, endPoint x: 553, endPoint y: 209, distance: 12.0
click at [676, 209] on div "Phone number" at bounding box center [723, 213] width 95 height 33
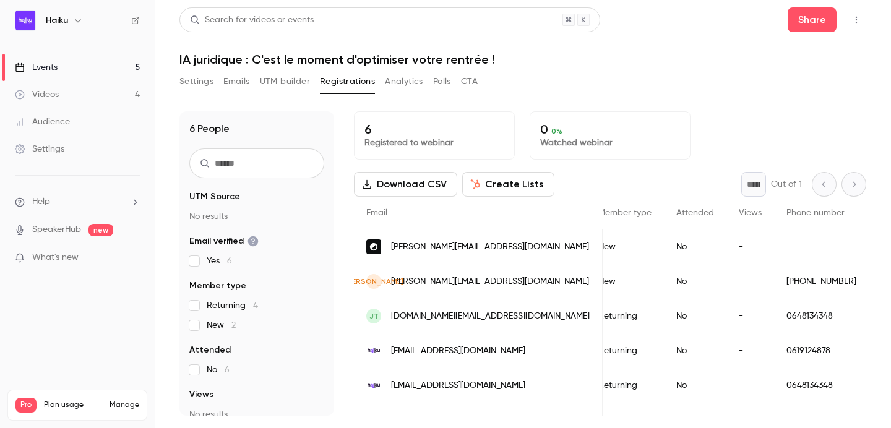
scroll to position [0, 0]
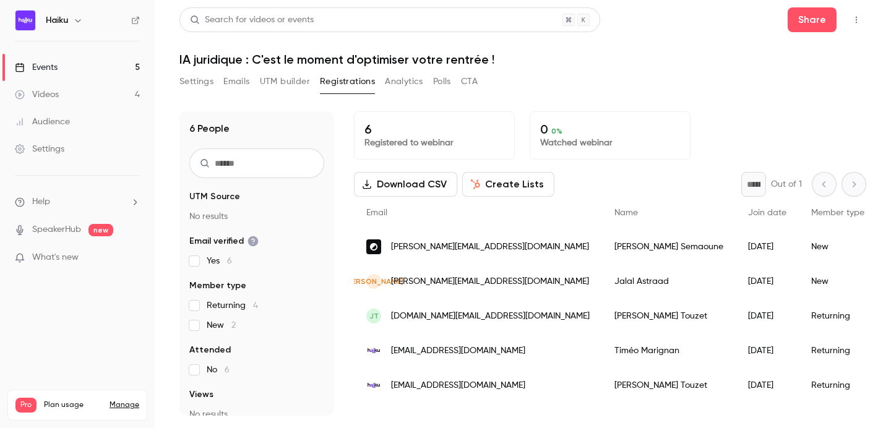
click at [421, 248] on span "[PERSON_NAME][EMAIL_ADDRESS][DOMAIN_NAME]" at bounding box center [490, 247] width 198 height 13
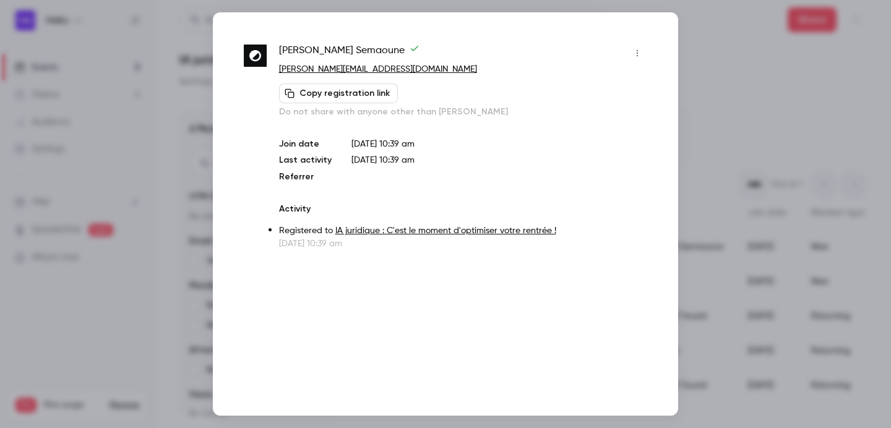
click at [634, 50] on icon "button" at bounding box center [637, 53] width 10 height 9
click at [560, 119] on div "Remove registration" at bounding box center [590, 117] width 94 height 12
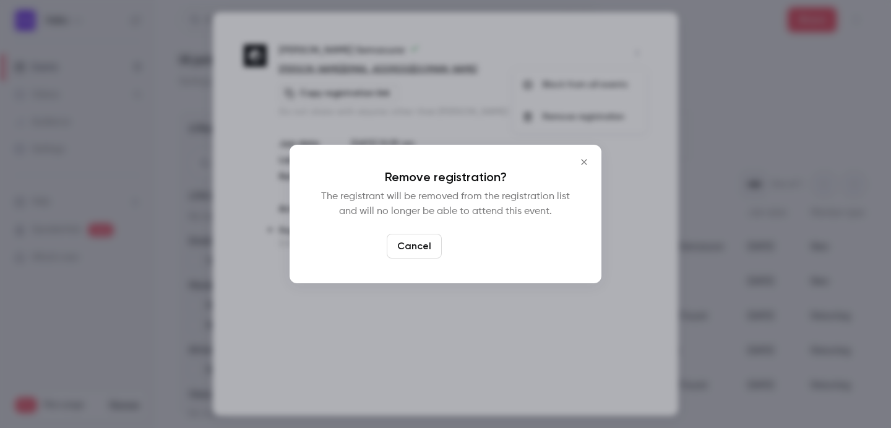
click at [476, 248] on button "Confirm" at bounding box center [476, 246] width 58 height 25
